Goal: Check status: Check status

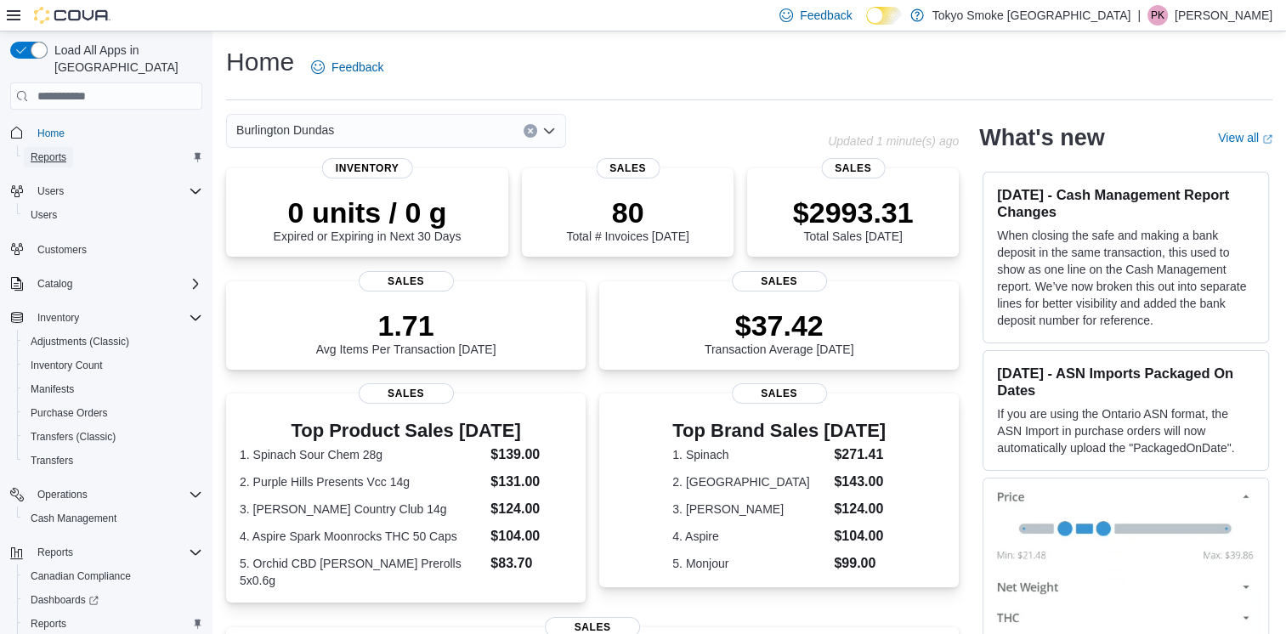
click at [63, 150] on span "Reports" at bounding box center [49, 157] width 36 height 14
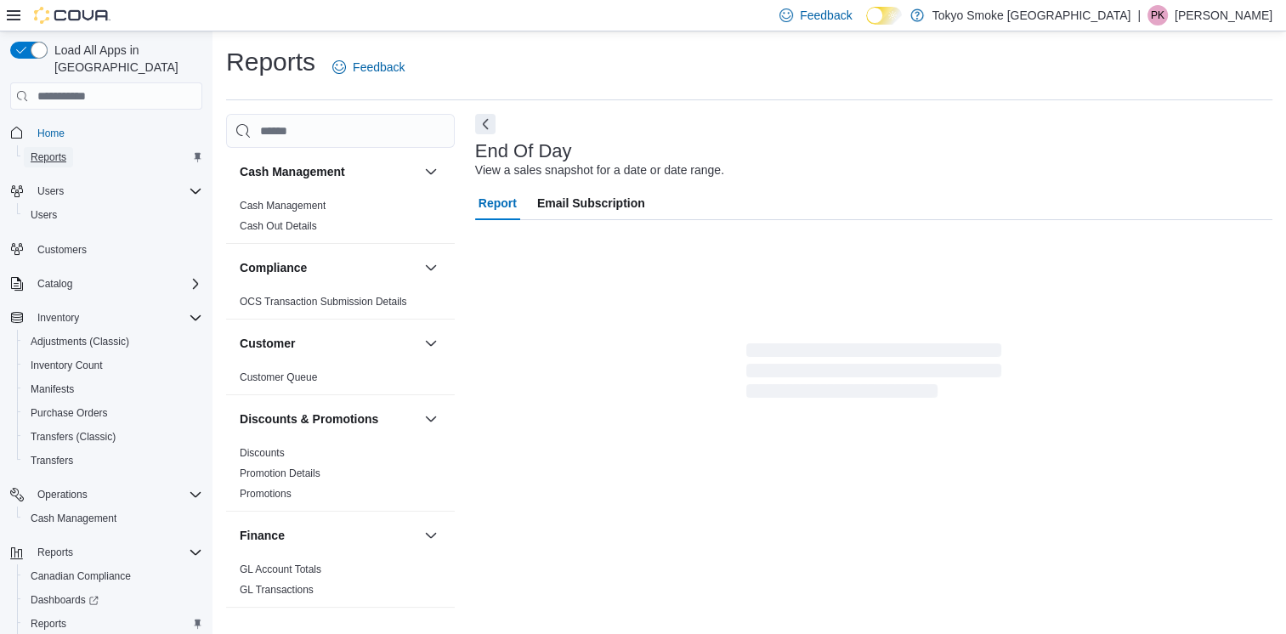
scroll to position [3, 0]
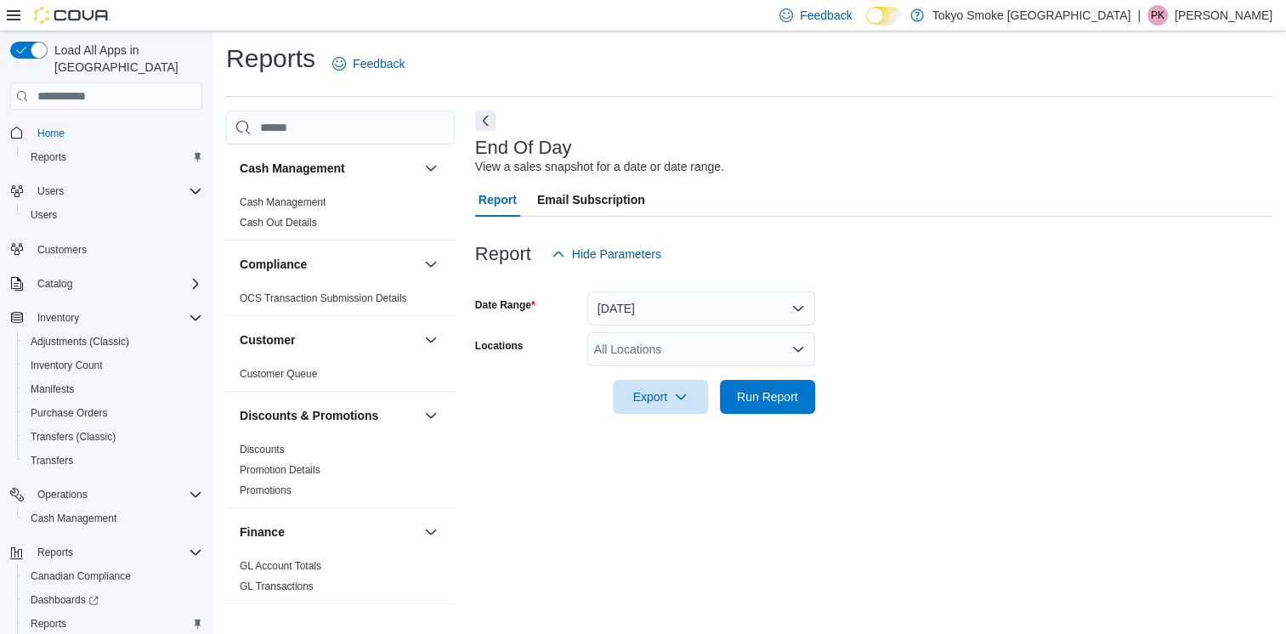
click at [644, 354] on div "All Locations" at bounding box center [701, 349] width 228 height 34
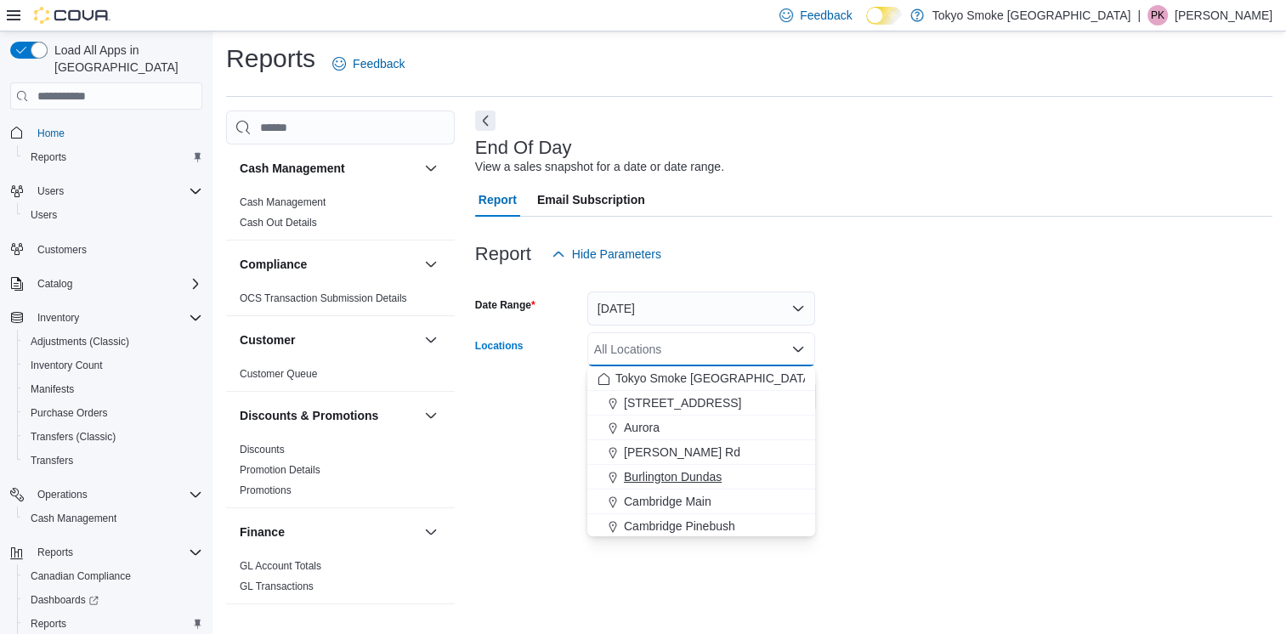
click at [658, 471] on span "Burlington Dundas" at bounding box center [673, 476] width 98 height 17
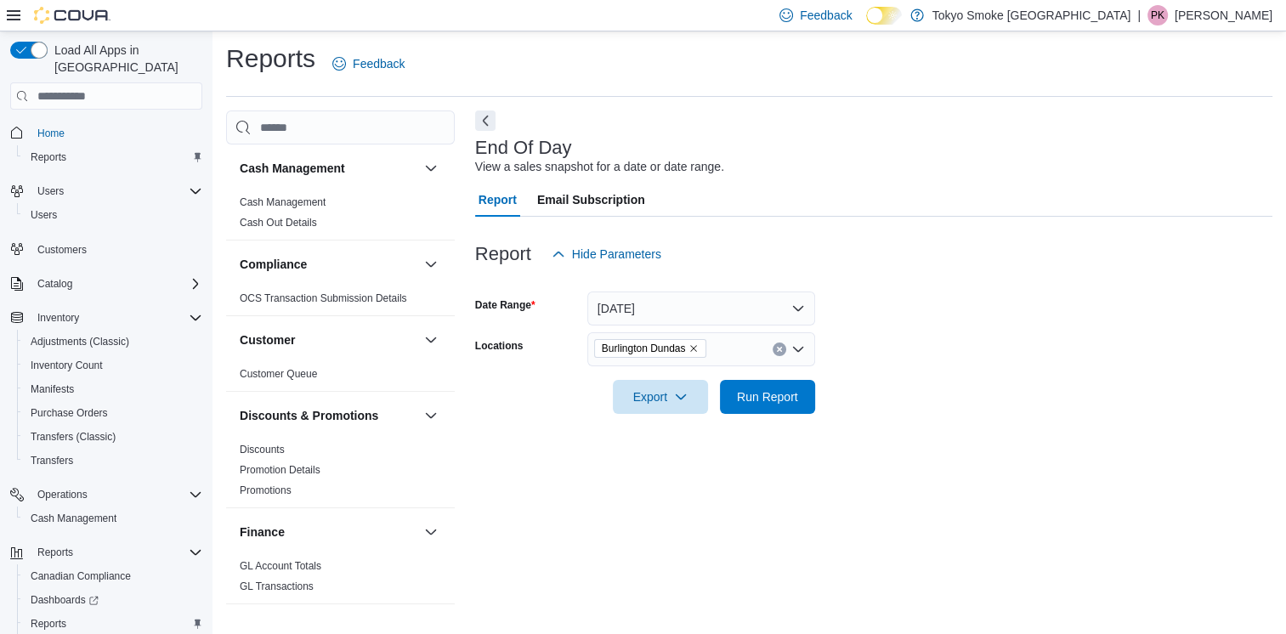
click at [944, 449] on div "End Of Day View a sales snapshot for a date or date range. Report Email Subscri…" at bounding box center [873, 365] width 797 height 510
click at [778, 378] on div at bounding box center [873, 373] width 797 height 14
click at [779, 385] on span "Run Report" at bounding box center [767, 396] width 75 height 34
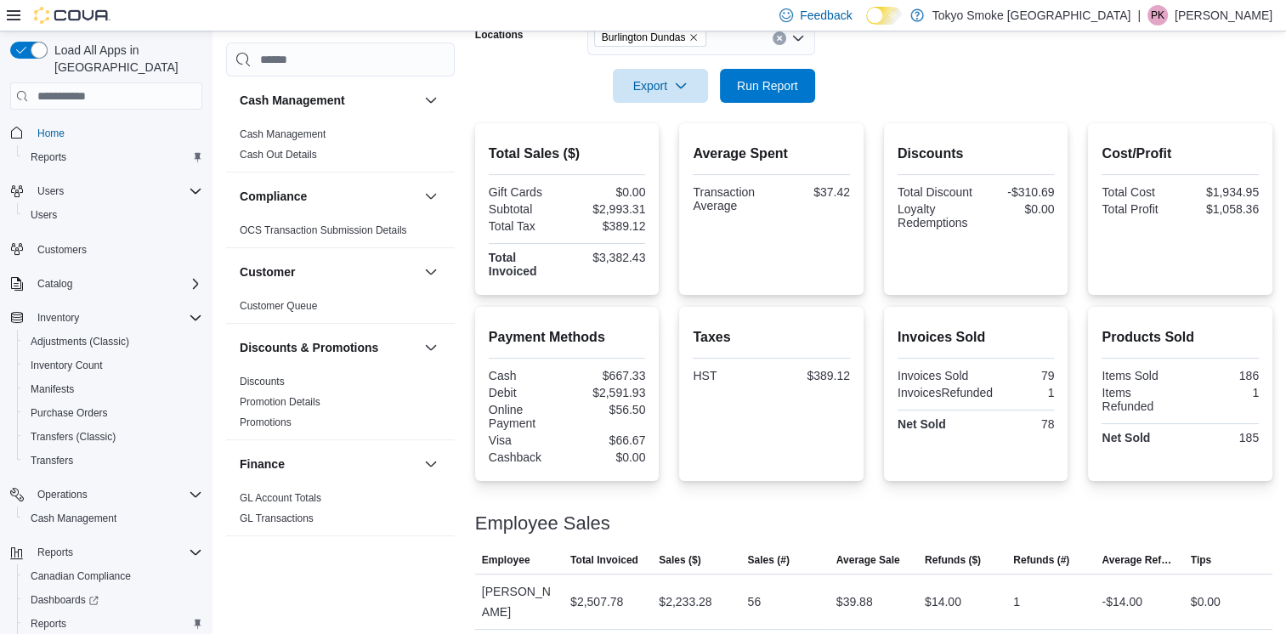
scroll to position [337, 0]
